Goal: Information Seeking & Learning: Find specific fact

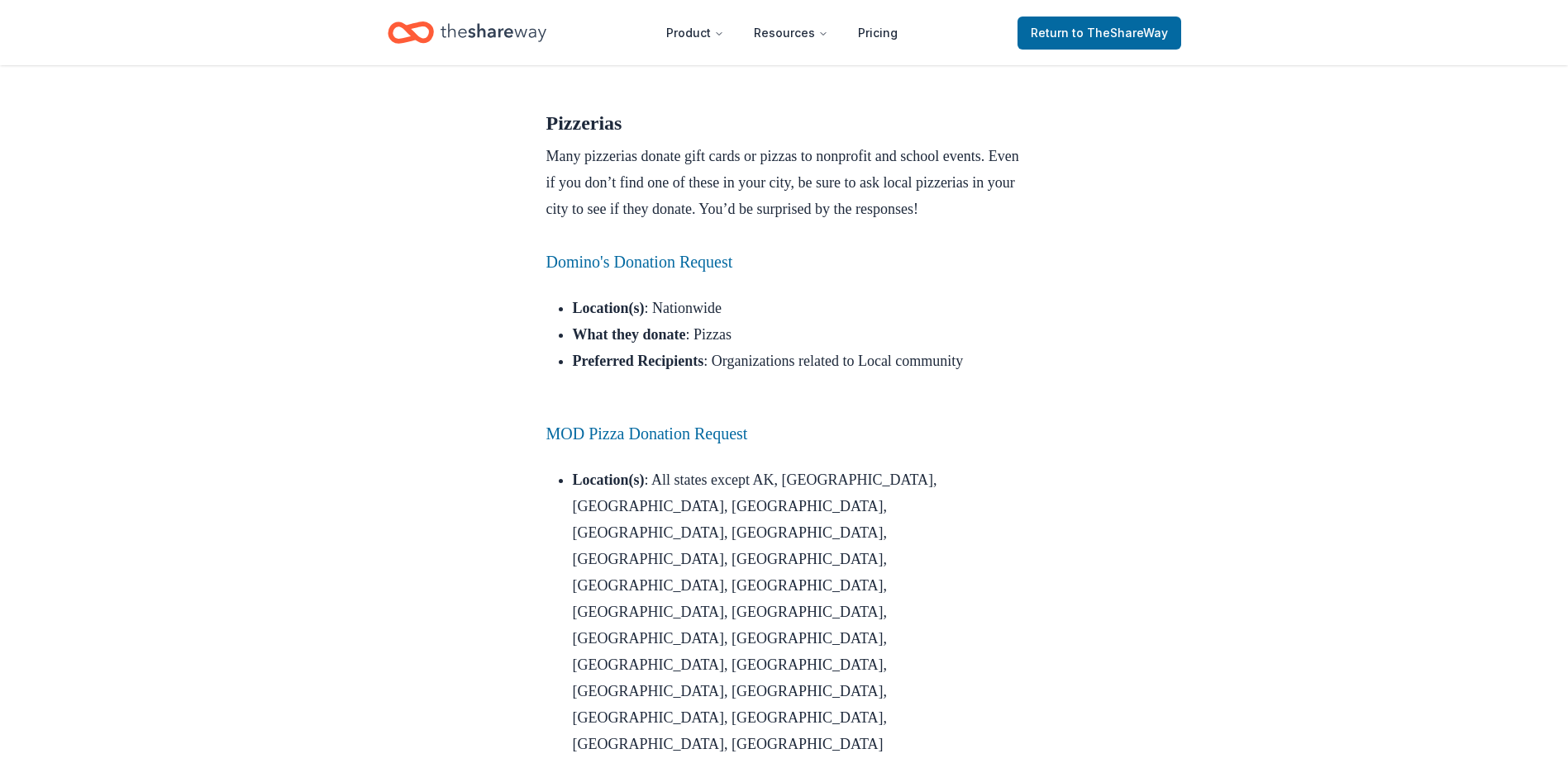
scroll to position [826, 0]
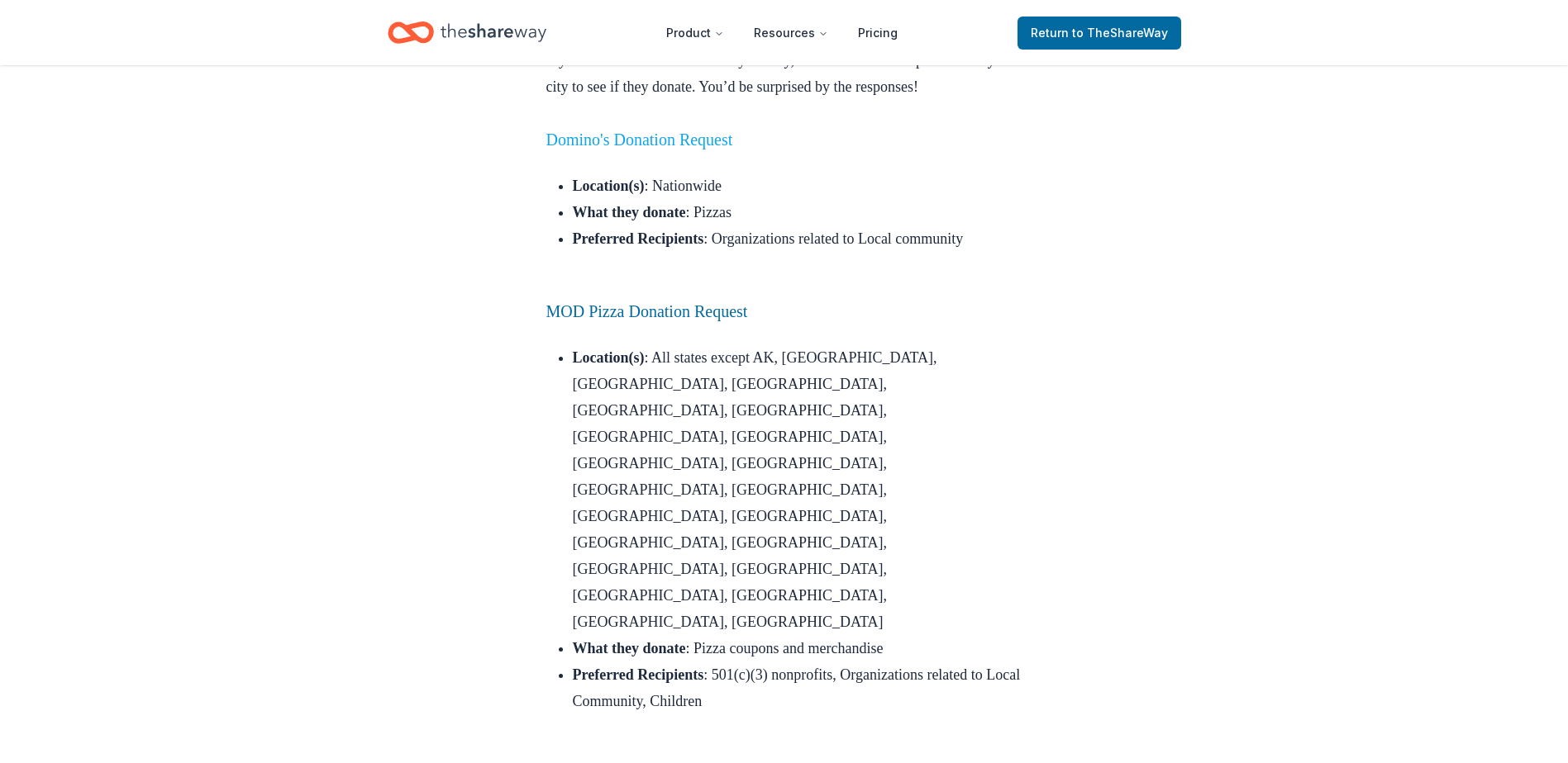
click at [706, 149] on link "Domino's Donation Request" at bounding box center [640, 139] width 186 height 18
click at [670, 149] on link "Domino's Donation Request" at bounding box center [640, 139] width 186 height 18
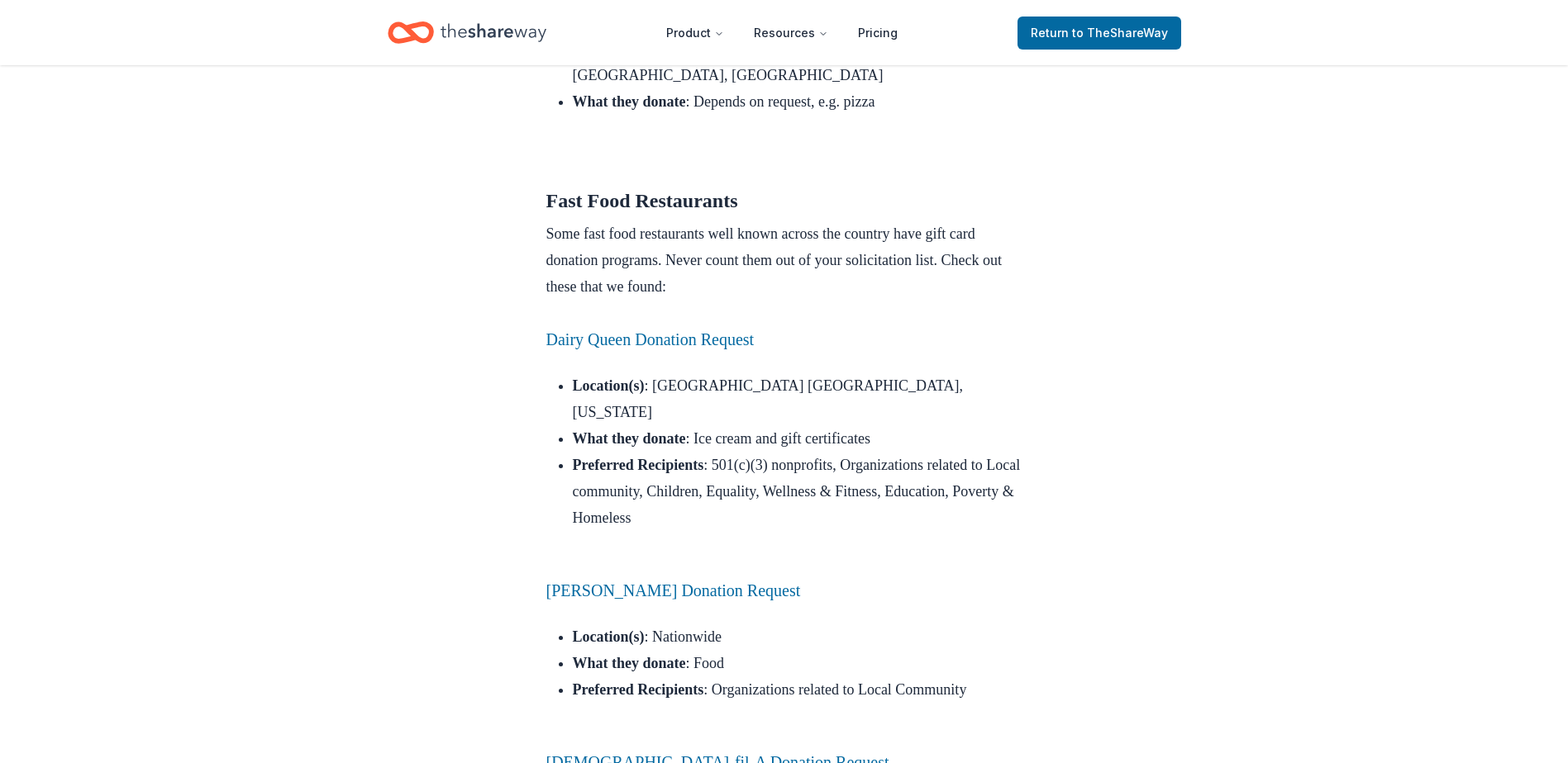
scroll to position [1653, 0]
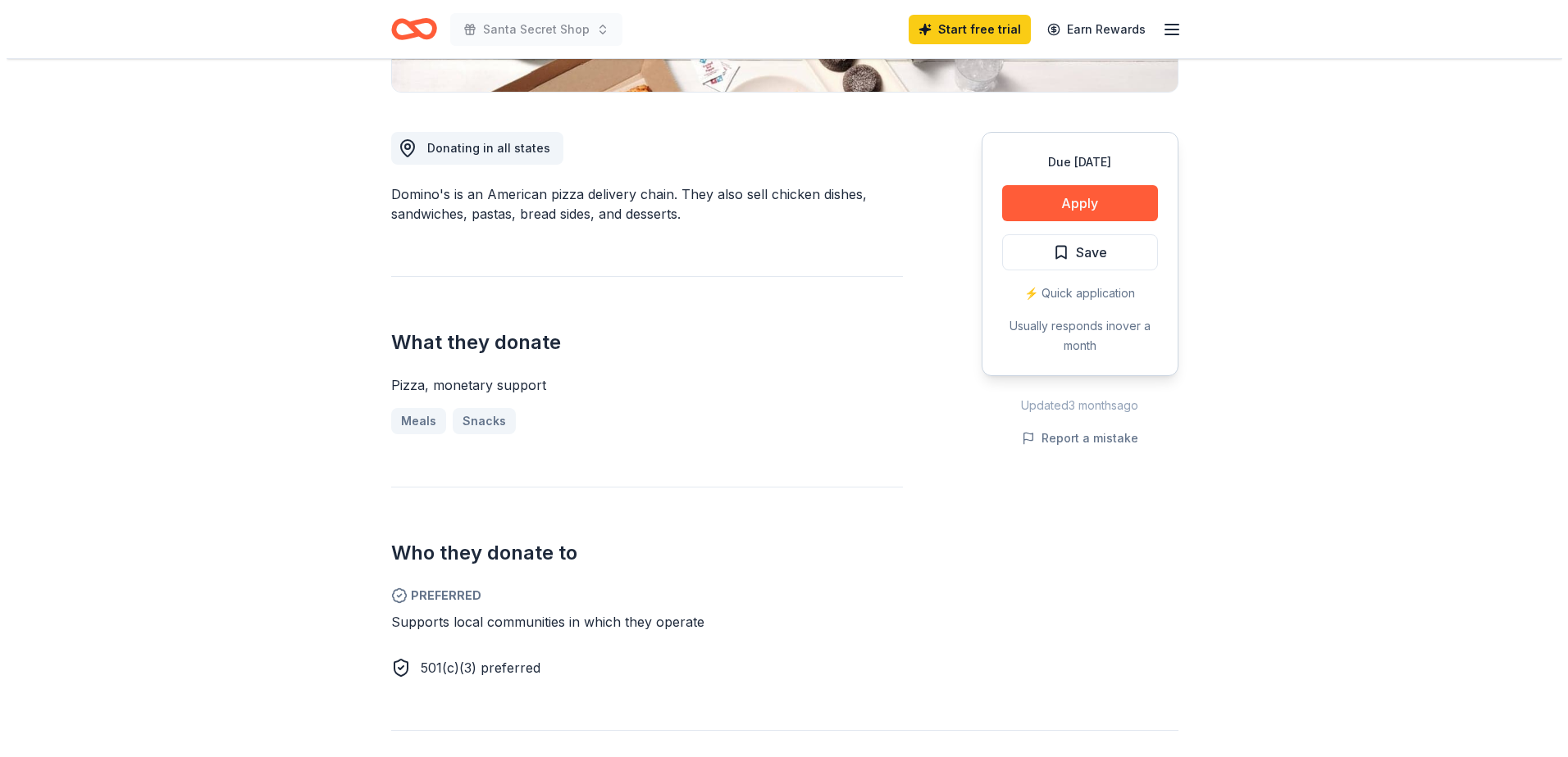
scroll to position [409, 0]
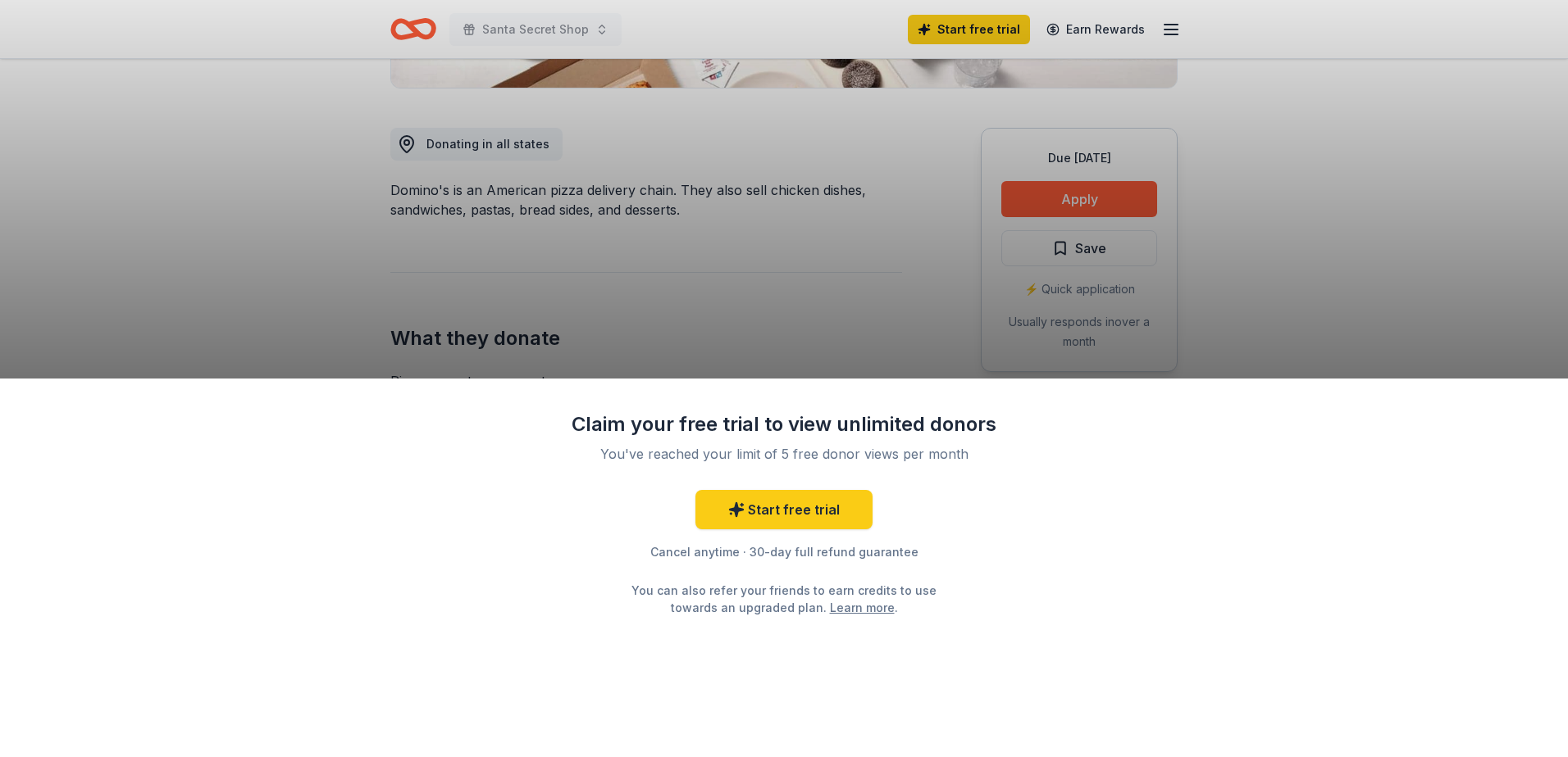
click at [874, 299] on div "Claim your free trial to view unlimited donors You've reached your limit of 5 f…" at bounding box center [784, 378] width 1568 height 757
click at [823, 264] on div "Claim your free trial to view unlimited donors You've reached your limit of 5 f…" at bounding box center [784, 378] width 1568 height 757
click at [935, 284] on div "Claim your free trial to view unlimited donors You've reached your limit of 5 f…" at bounding box center [784, 378] width 1568 height 757
drag, startPoint x: 937, startPoint y: 281, endPoint x: 945, endPoint y: 274, distance: 10.6
click at [943, 275] on div "Claim your free trial to view unlimited donors You've reached your limit of 5 f…" at bounding box center [784, 378] width 1568 height 757
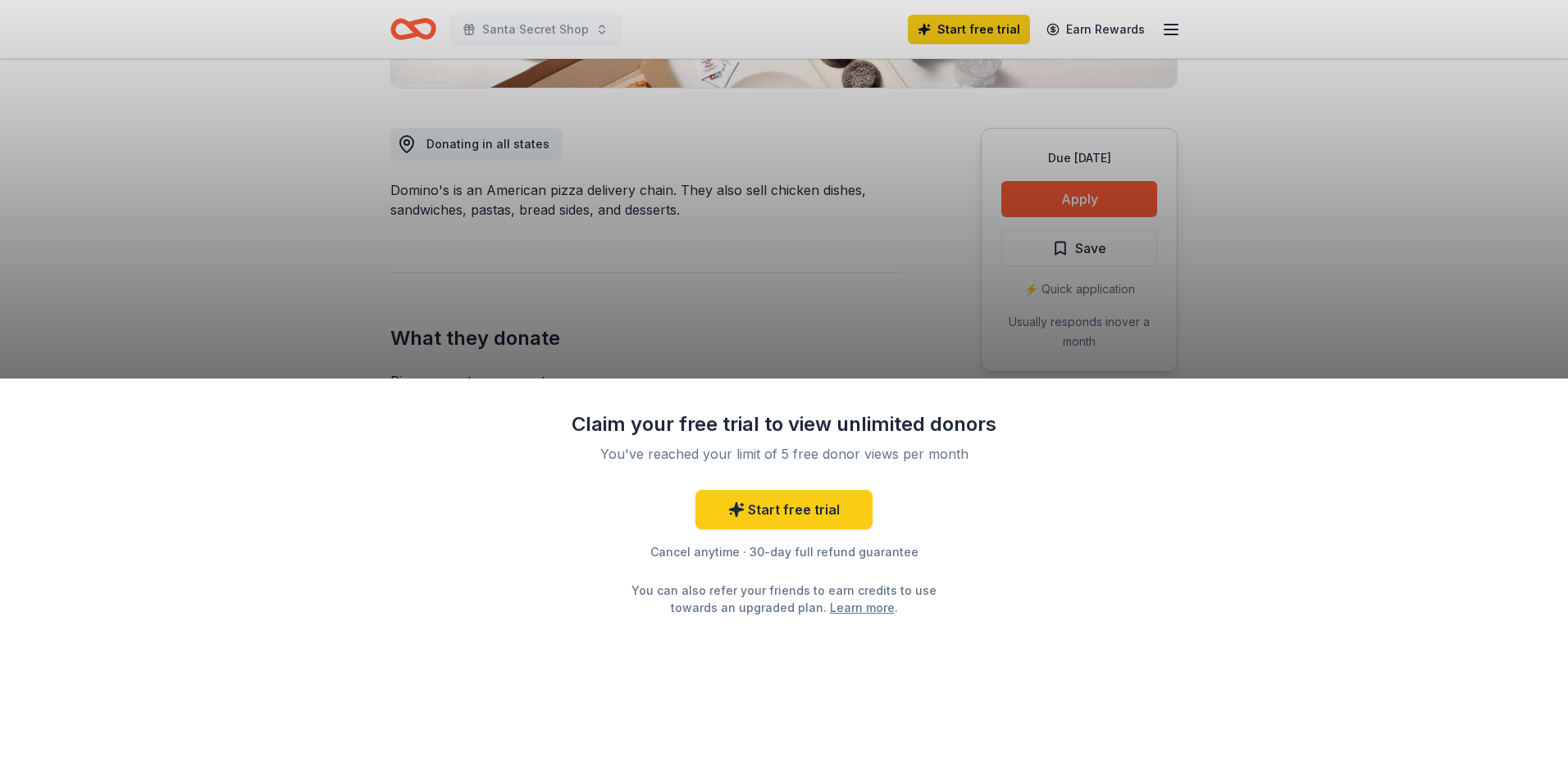
drag, startPoint x: 852, startPoint y: 371, endPoint x: 1054, endPoint y: 122, distance: 320.6
click at [856, 368] on div "Claim your free trial to view unlimited donors You've reached your limit of 5 f…" at bounding box center [784, 378] width 1568 height 757
click at [1128, 29] on div "Claim your free trial to view unlimited donors You've reached your limit of 5 f…" at bounding box center [784, 378] width 1568 height 757
drag, startPoint x: 1142, startPoint y: 572, endPoint x: 965, endPoint y: 620, distance: 183.4
click at [1141, 573] on div "Claim your free trial to view unlimited donors You've reached your limit of 5 f…" at bounding box center [784, 568] width 1568 height 378
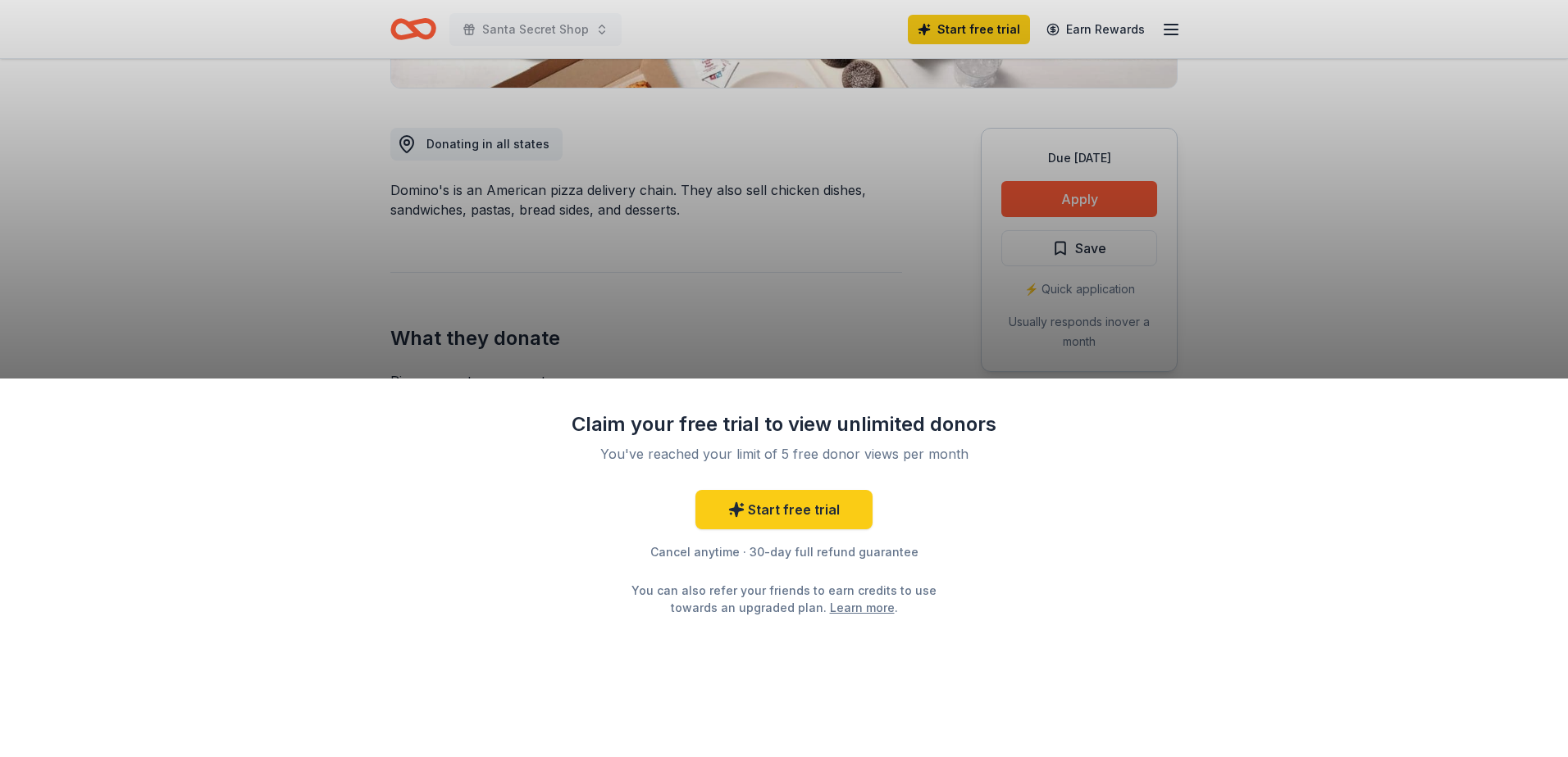
click at [834, 608] on link "Learn more" at bounding box center [862, 607] width 65 height 17
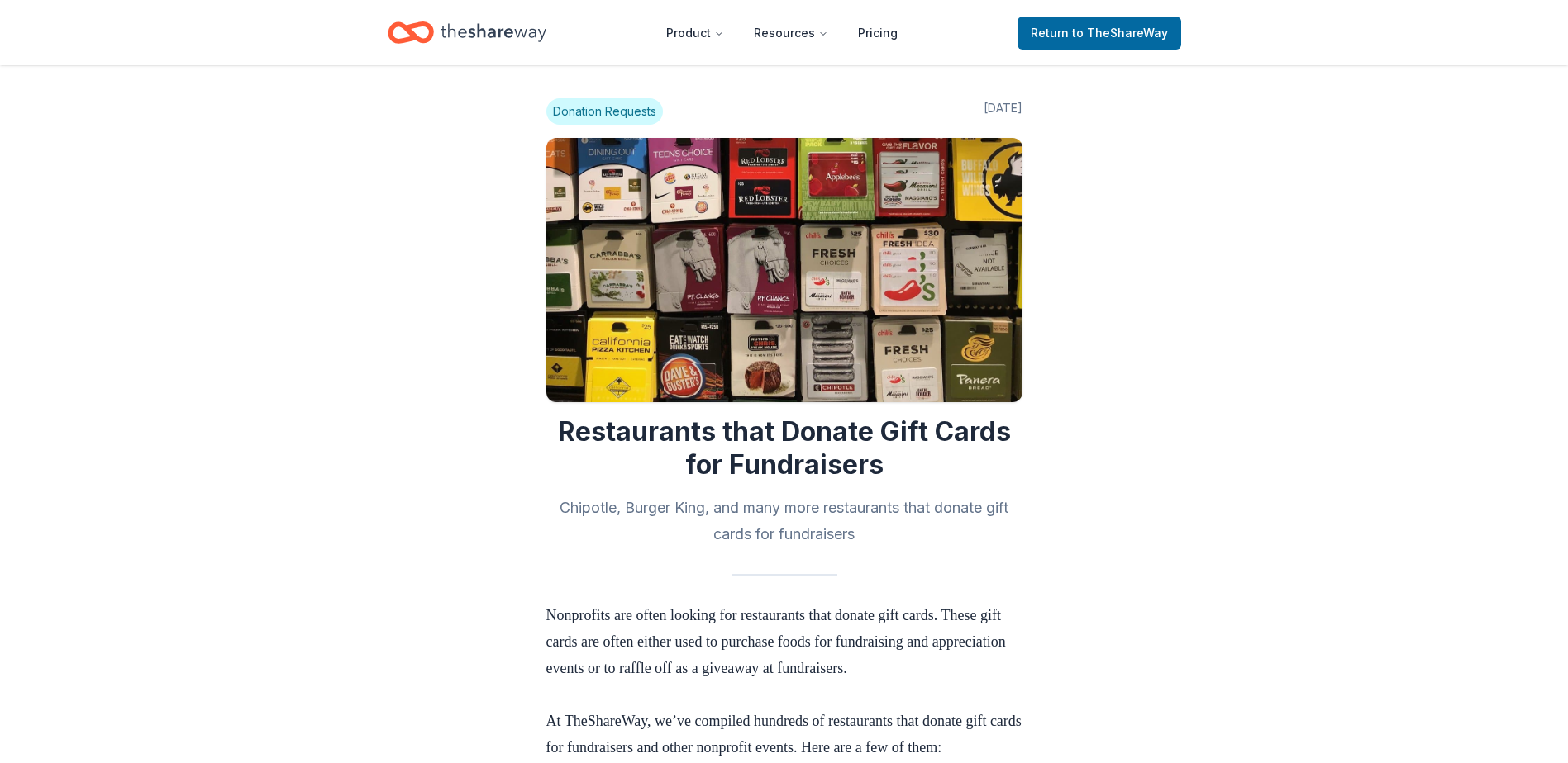
scroll to position [1648, 0]
